Goal: Information Seeking & Learning: Learn about a topic

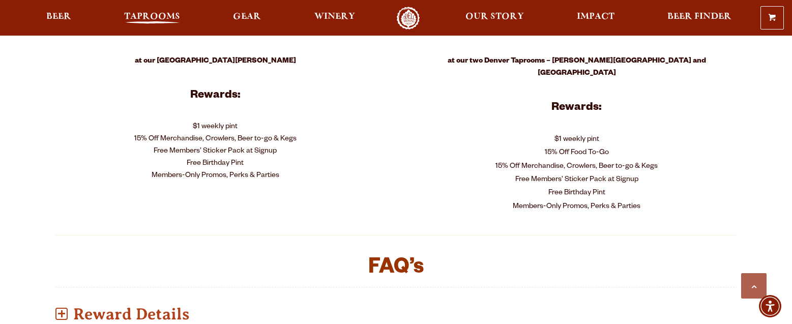
scroll to position [542, 0]
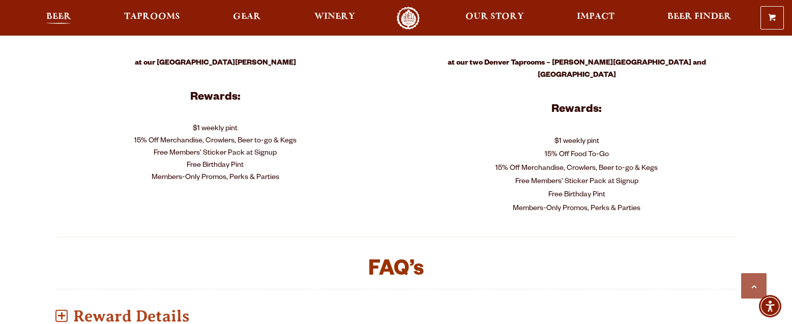
click at [71, 20] on span "Beer" at bounding box center [58, 17] width 25 height 8
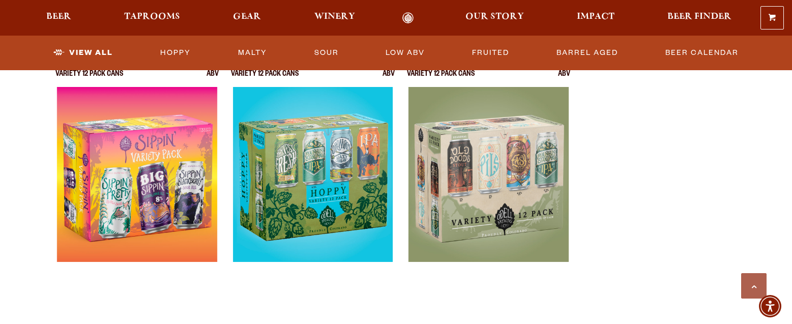
scroll to position [2101, 0]
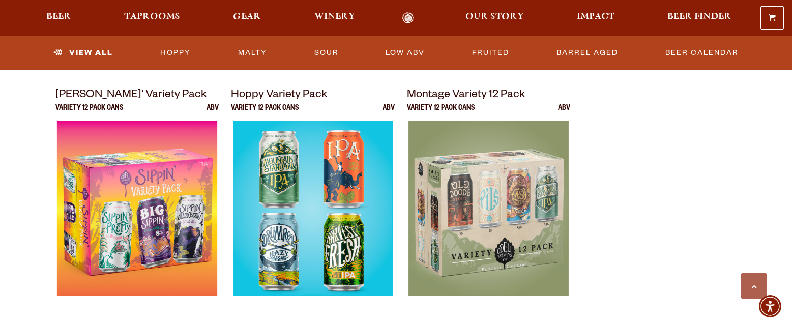
click at [306, 206] on img at bounding box center [313, 248] width 160 height 254
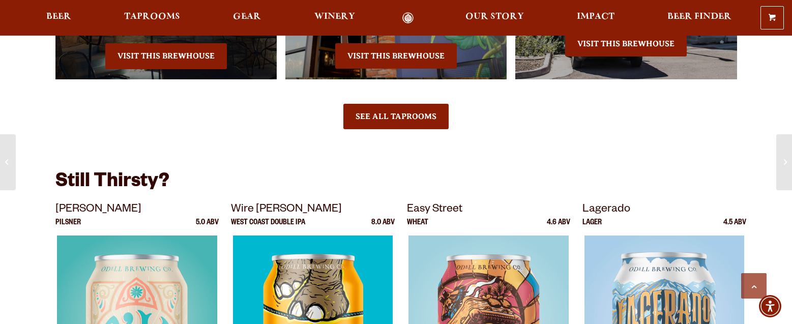
scroll to position [2262, 0]
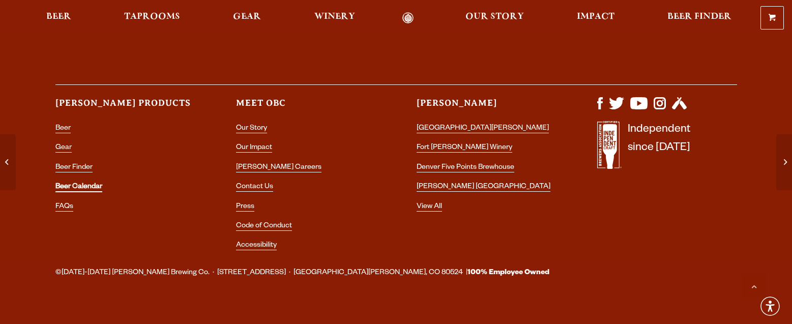
click at [79, 183] on link "Beer Calendar" at bounding box center [78, 187] width 47 height 9
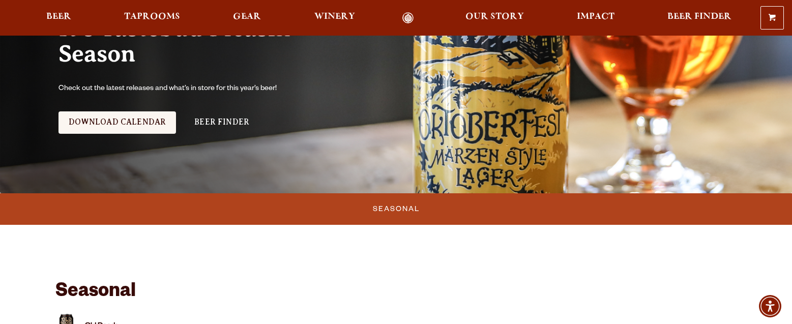
scroll to position [136, 0]
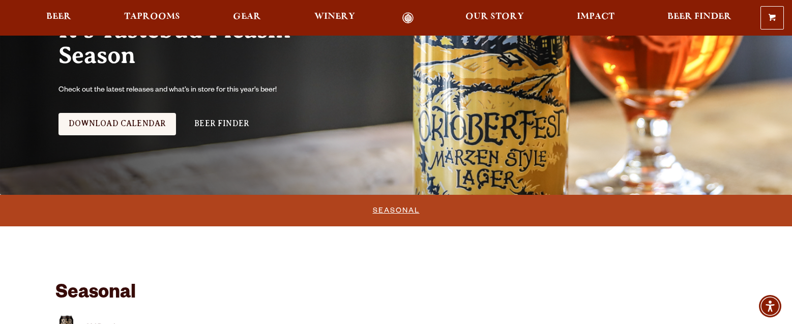
click at [408, 209] on link "Seasonal" at bounding box center [396, 210] width 55 height 23
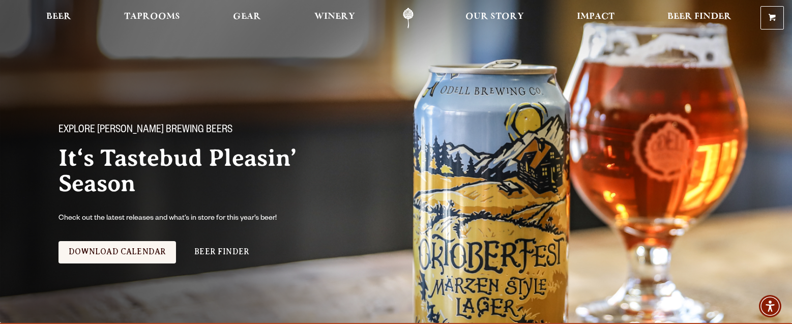
scroll to position [0, 0]
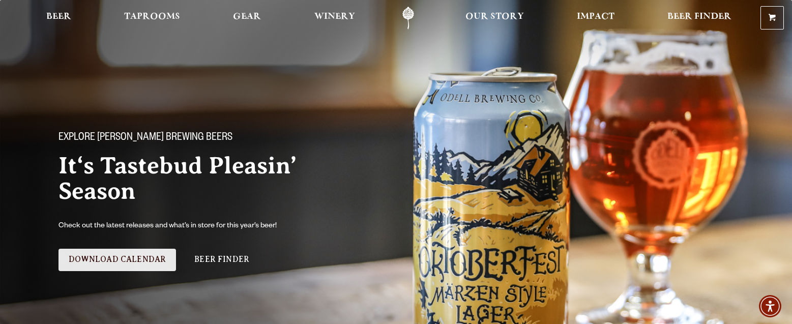
click at [132, 262] on link "Download Calendar" at bounding box center [117, 260] width 118 height 22
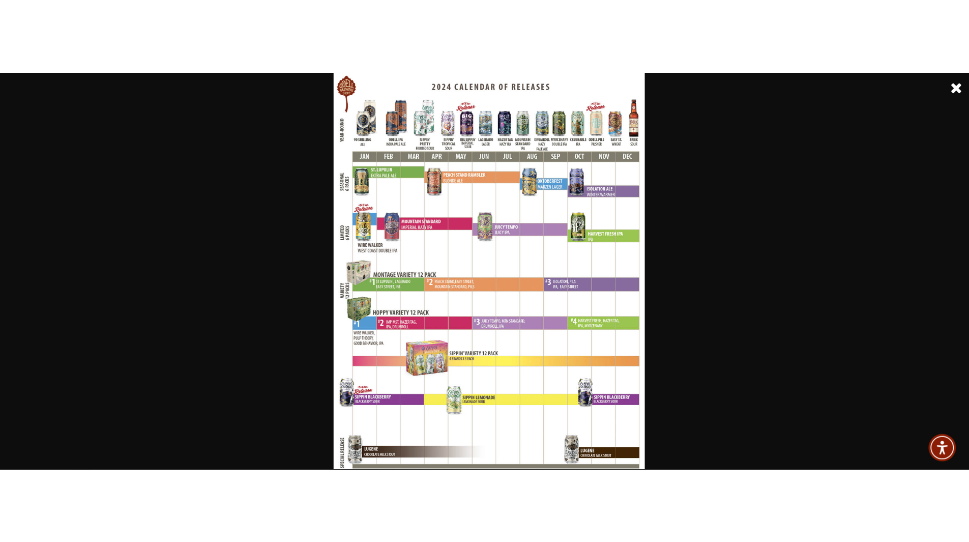
scroll to position [169, 0]
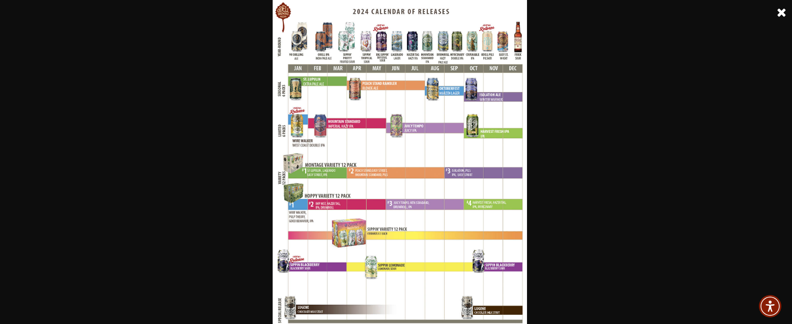
click at [406, 117] on img at bounding box center [400, 162] width 254 height 324
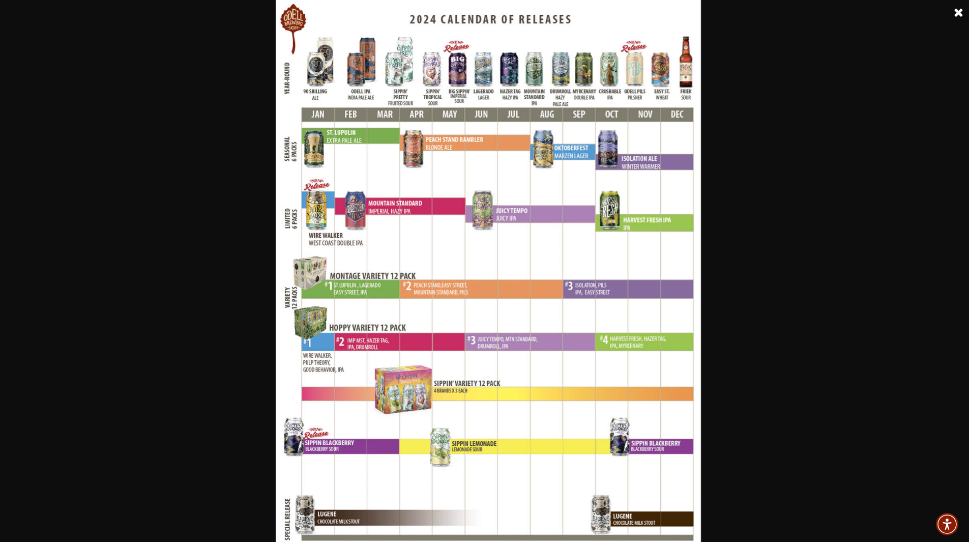
scroll to position [271, 0]
click at [740, 236] on div at bounding box center [488, 271] width 976 height 542
drag, startPoint x: 599, startPoint y: 287, endPoint x: 689, endPoint y: 244, distance: 100.1
click at [599, 287] on img at bounding box center [488, 271] width 425 height 542
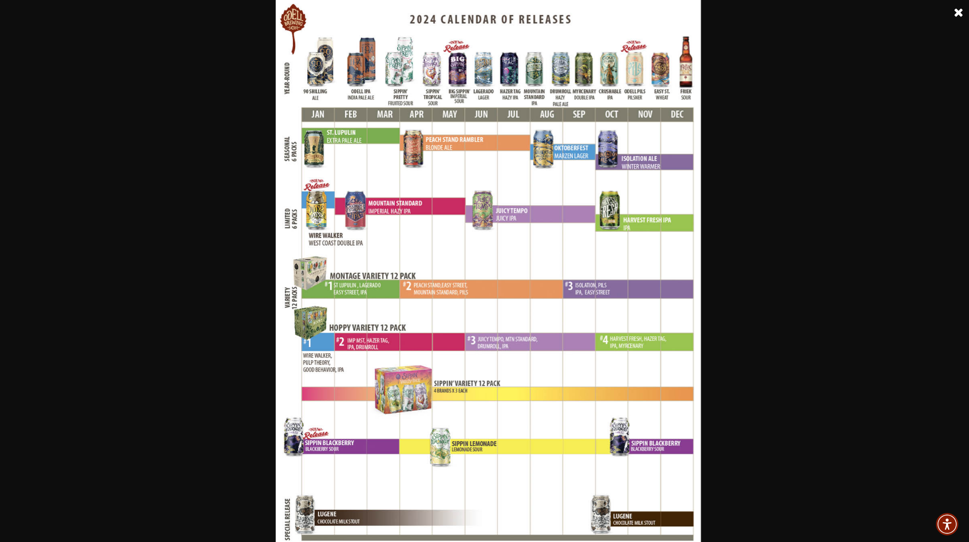
click at [791, 15] on link at bounding box center [958, 12] width 25 height 25
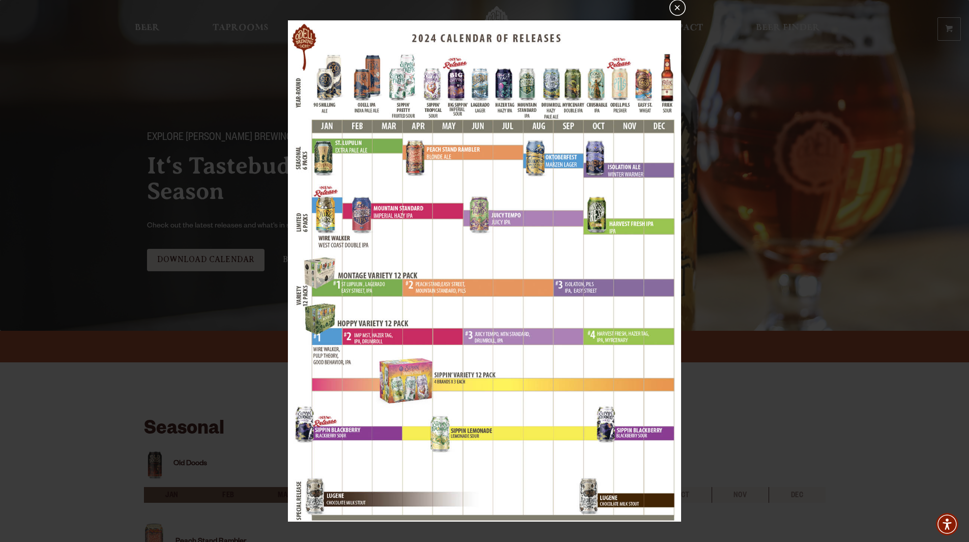
click at [680, 8] on button "×" at bounding box center [677, 7] width 16 height 16
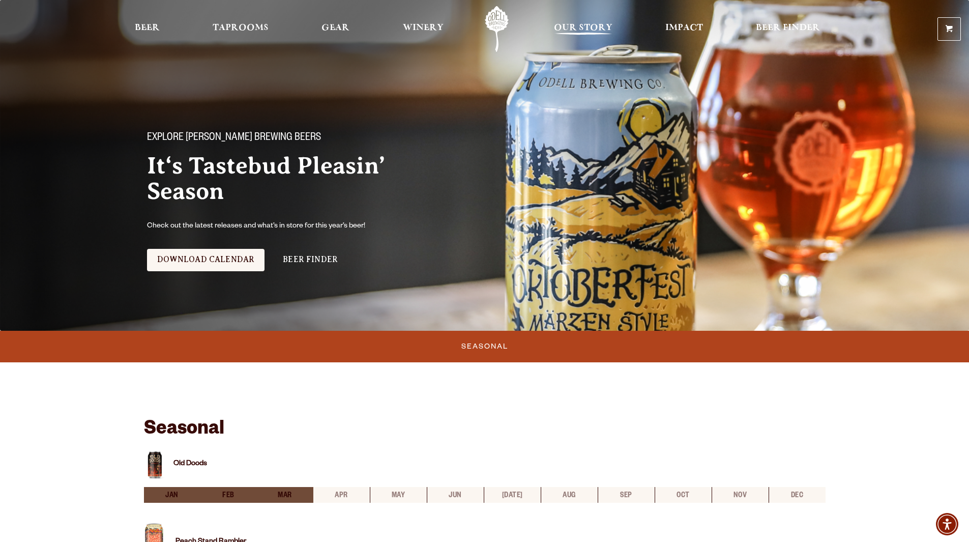
click at [582, 32] on span "Our Story" at bounding box center [583, 28] width 58 height 8
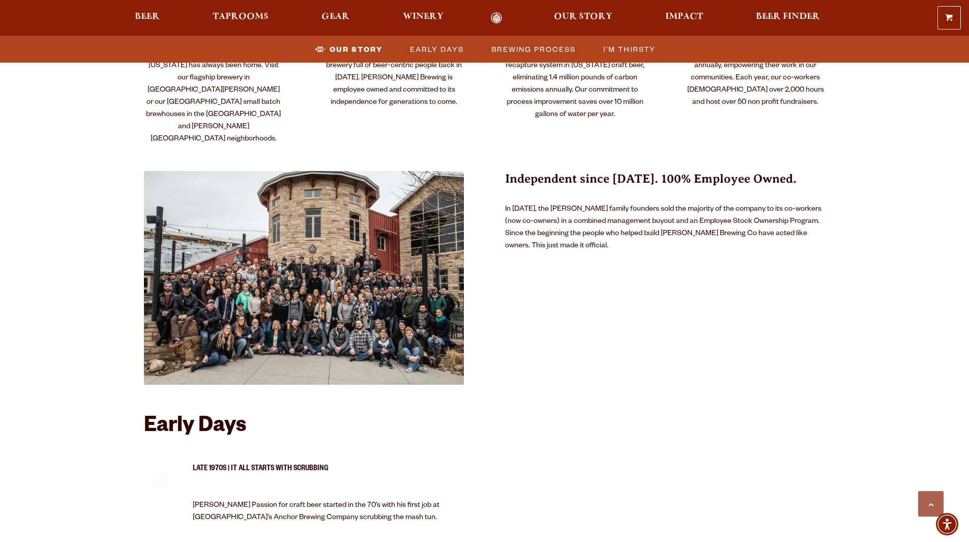
scroll to position [712, 0]
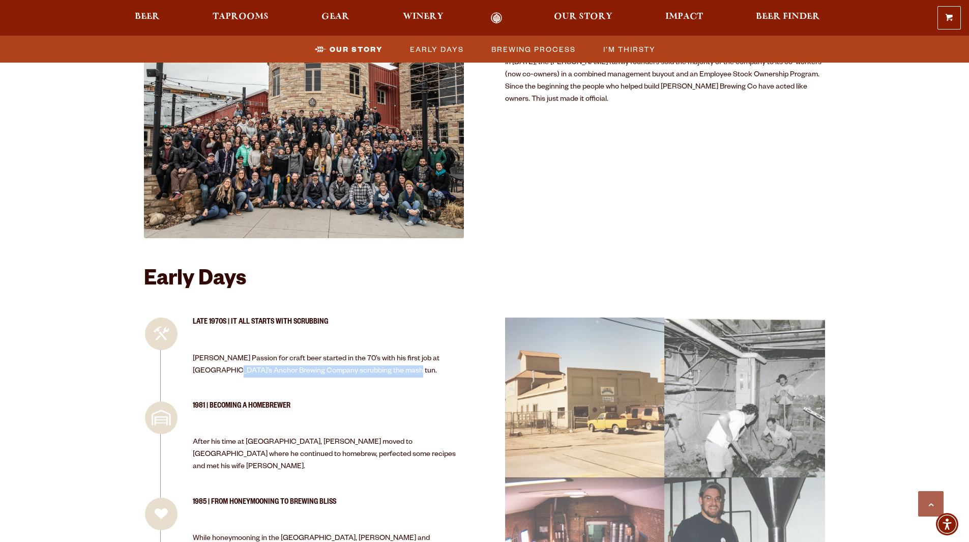
drag, startPoint x: 221, startPoint y: 329, endPoint x: 400, endPoint y: 330, distance: 178.5
click at [400, 353] on p "Doug Odell’s Passion for craft beer started in the 70’s with his first job at S…" at bounding box center [329, 365] width 272 height 24
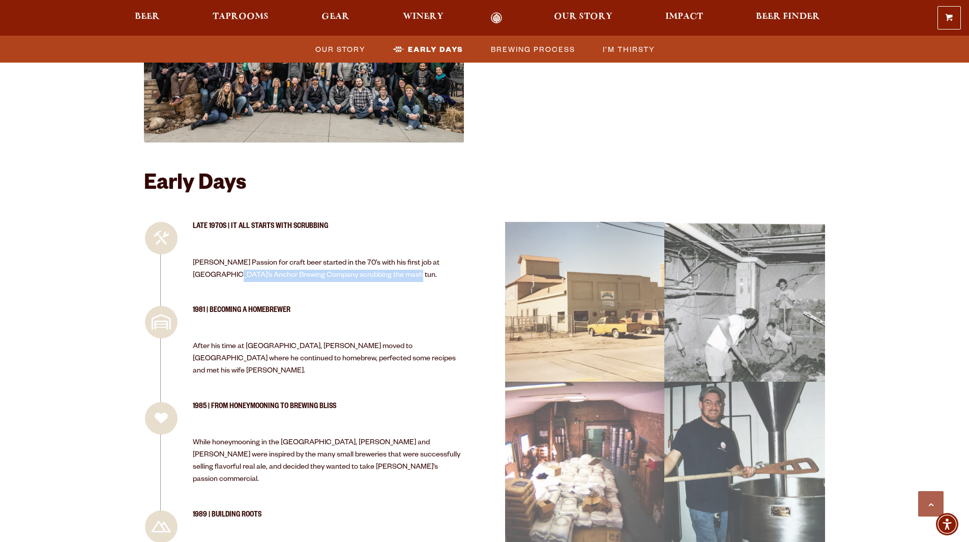
scroll to position [814, 0]
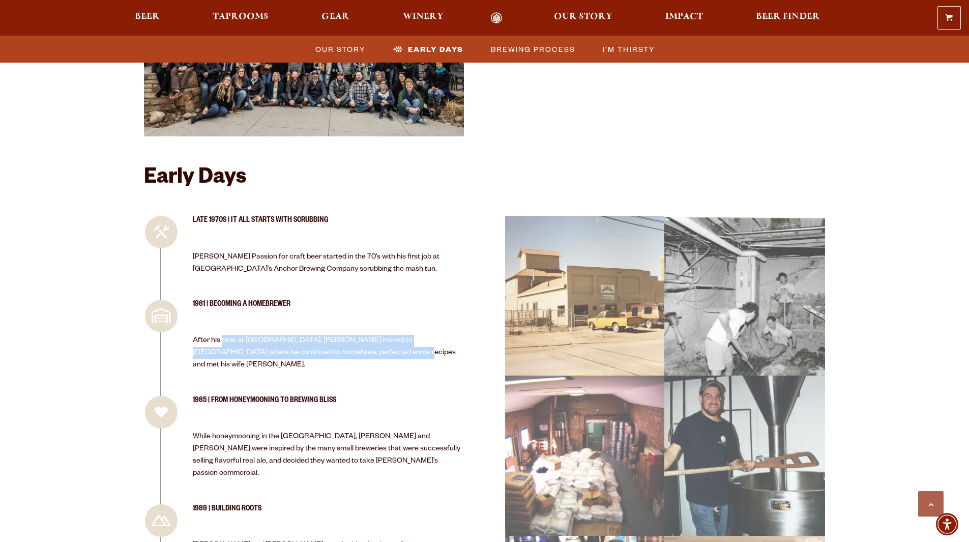
drag, startPoint x: 222, startPoint y: 302, endPoint x: 385, endPoint y: 314, distance: 163.2
click at [385, 335] on p "After his time at Anchor, Doug moved to Seattle where he continued to homebrew,…" at bounding box center [329, 353] width 272 height 37
click at [381, 335] on p "After his time at Anchor, Doug moved to Seattle where he continued to homebrew,…" at bounding box center [329, 353] width 272 height 37
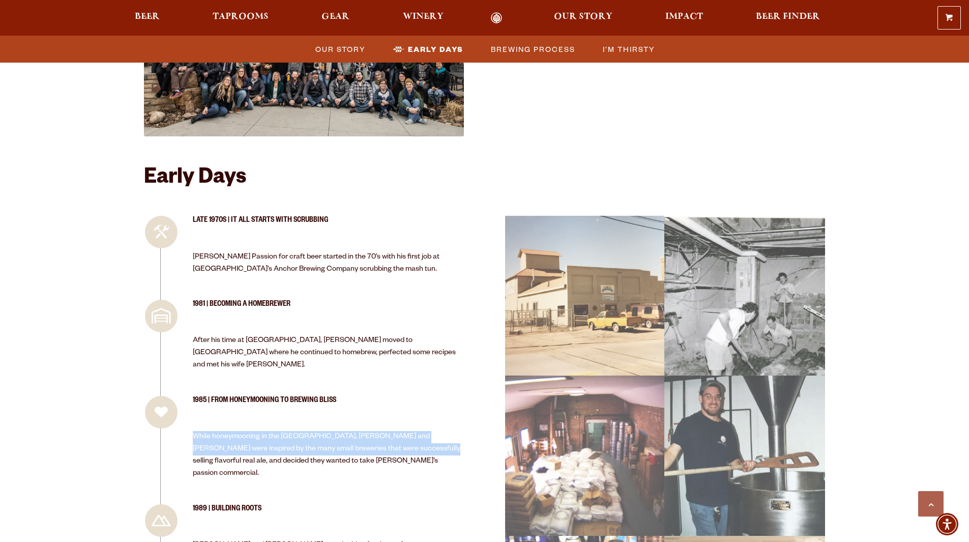
drag, startPoint x: 196, startPoint y: 382, endPoint x: 386, endPoint y: 401, distance: 191.6
click at [386, 431] on p "While honeymooning in the UK, Doug and Wynne were inspired by the many small br…" at bounding box center [329, 455] width 272 height 49
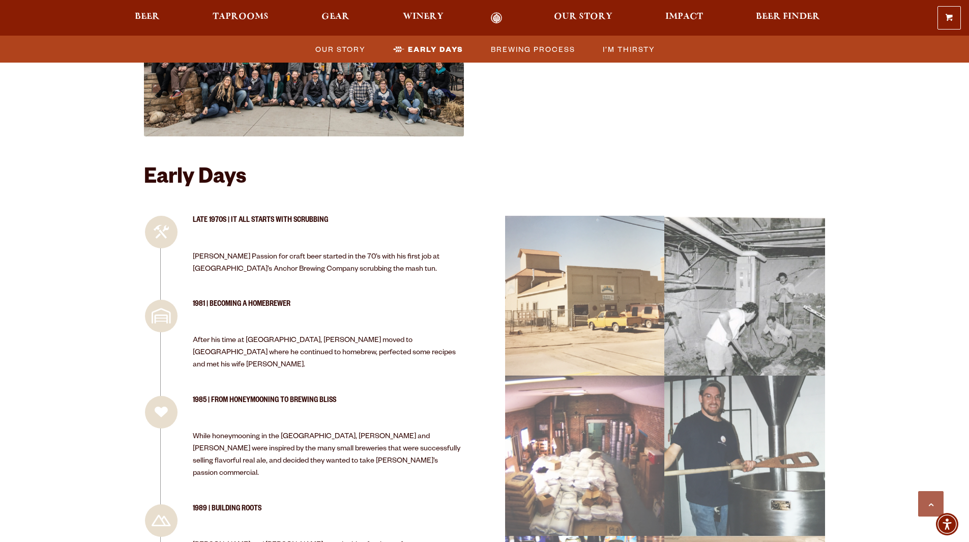
click at [307, 431] on p "While honeymooning in the UK, Doug and Wynne were inspired by the many small br…" at bounding box center [329, 455] width 272 height 49
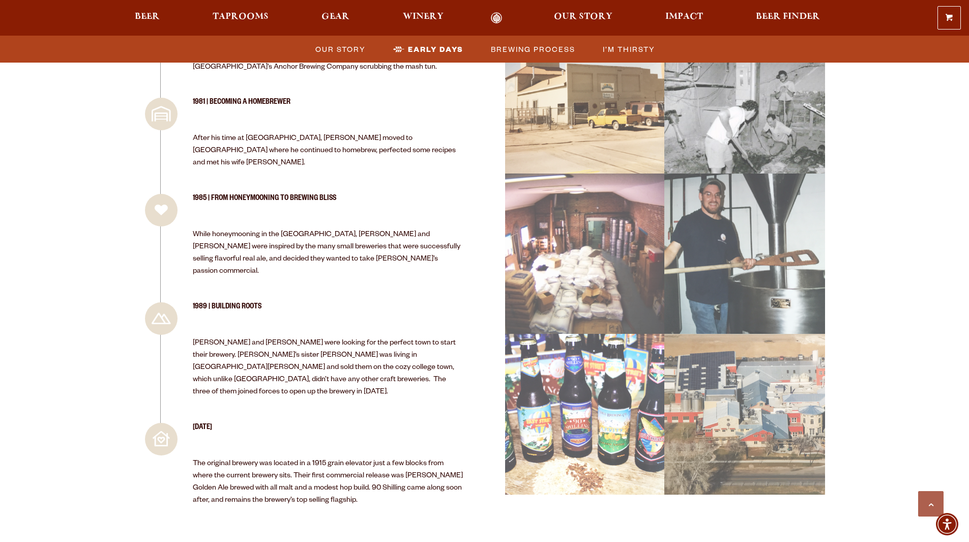
scroll to position [1017, 0]
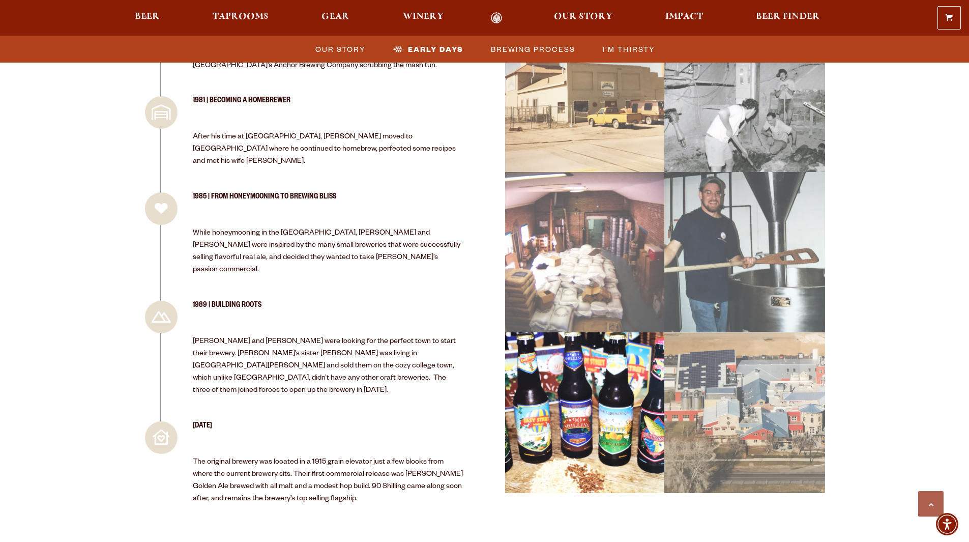
click at [549, 379] on div "image 14_18 Picture 13" at bounding box center [584, 412] width 169 height 169
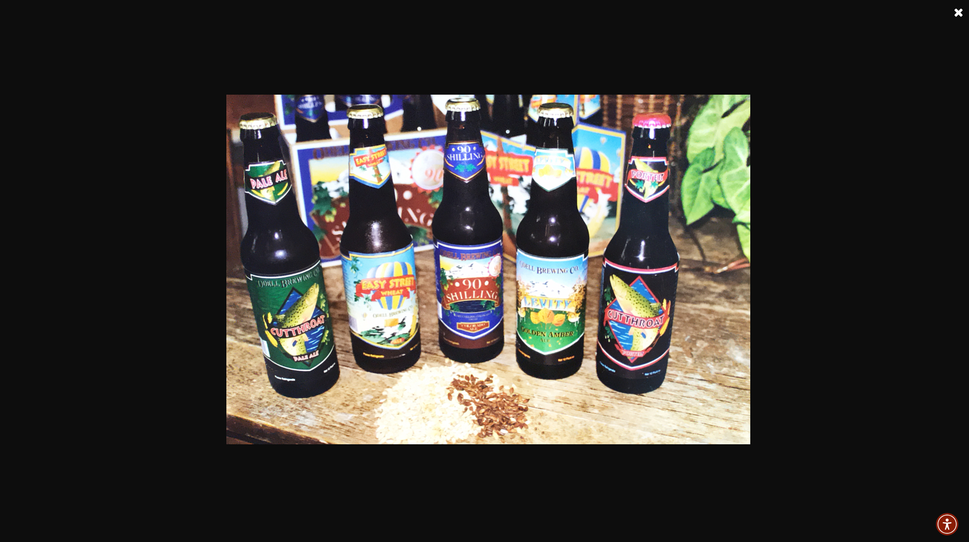
click at [956, 10] on link at bounding box center [958, 12] width 25 height 25
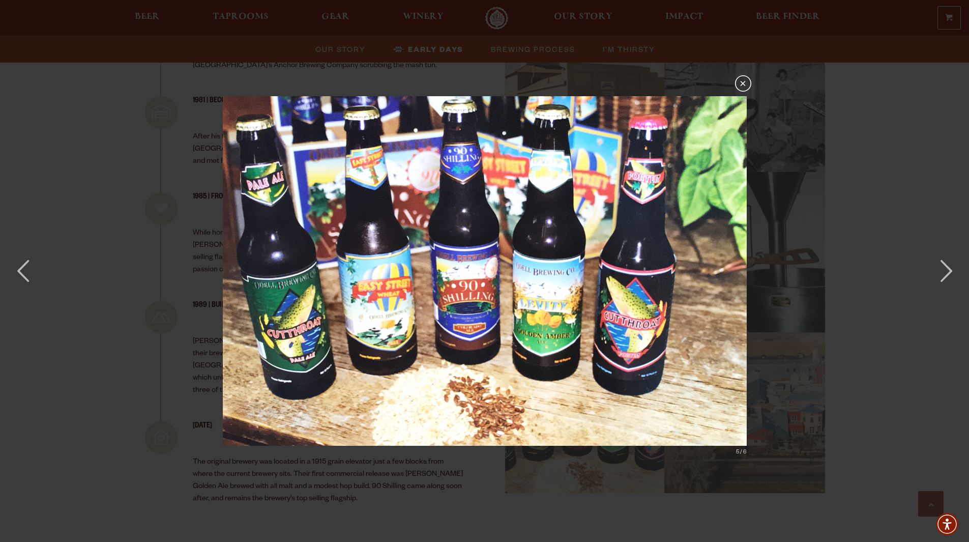
click at [744, 83] on button "×" at bounding box center [743, 83] width 16 height 16
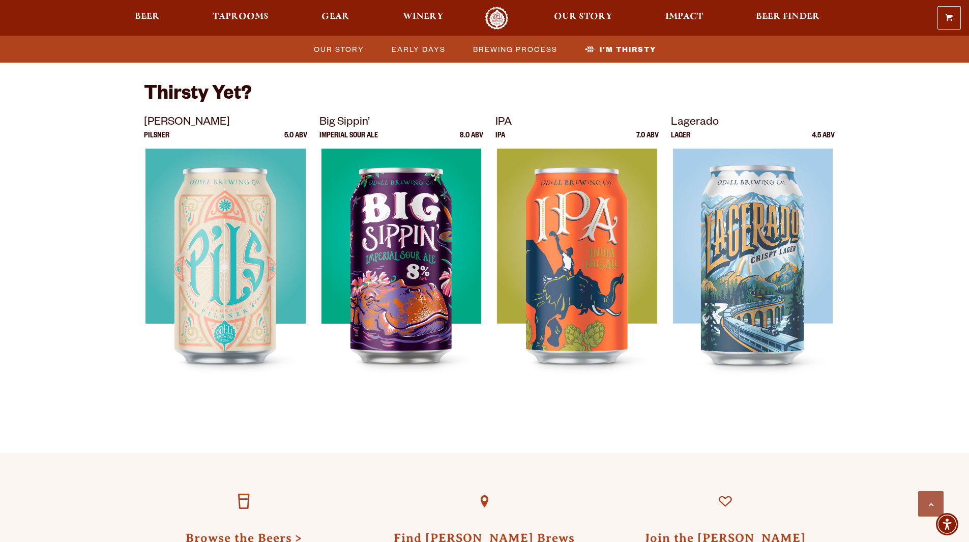
scroll to position [308, 0]
